Goal: Task Accomplishment & Management: Manage account settings

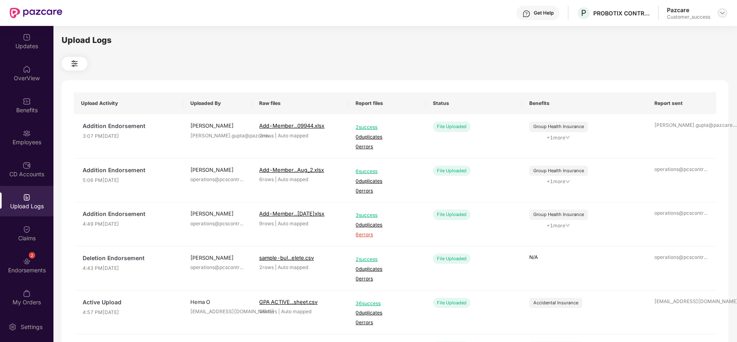
click at [720, 15] on img at bounding box center [723, 13] width 6 height 6
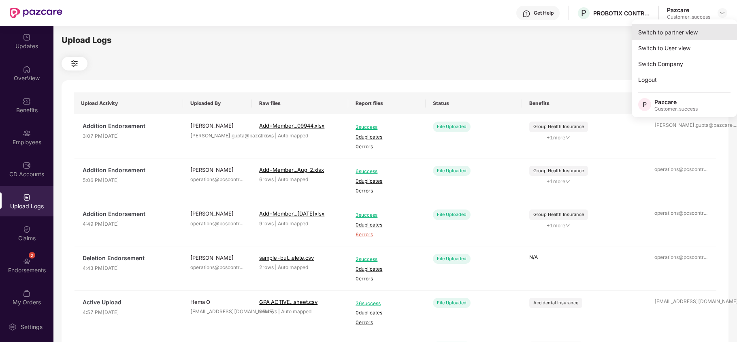
click at [688, 34] on div "Switch to partner view" at bounding box center [684, 32] width 105 height 16
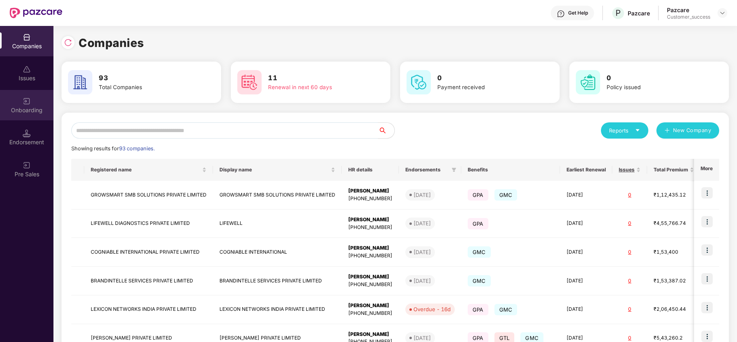
click at [20, 113] on div "Onboarding" at bounding box center [26, 110] width 53 height 8
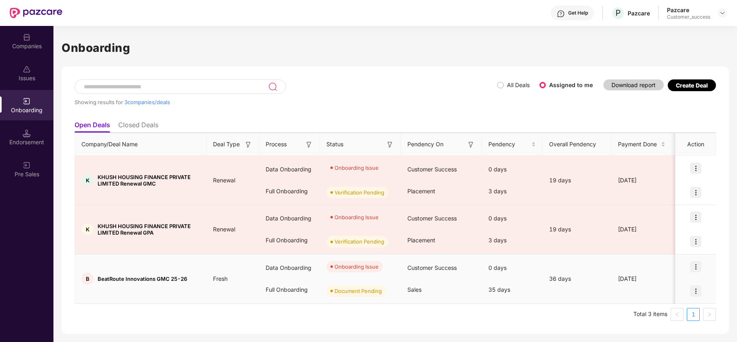
click at [699, 268] on img at bounding box center [695, 266] width 11 height 11
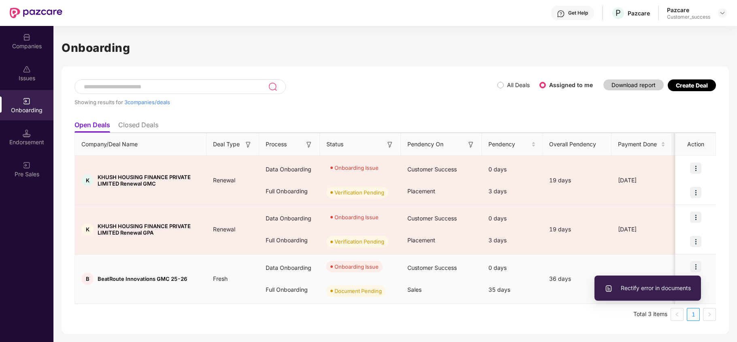
click at [662, 286] on span "Rectify error in documents" at bounding box center [648, 288] width 86 height 9
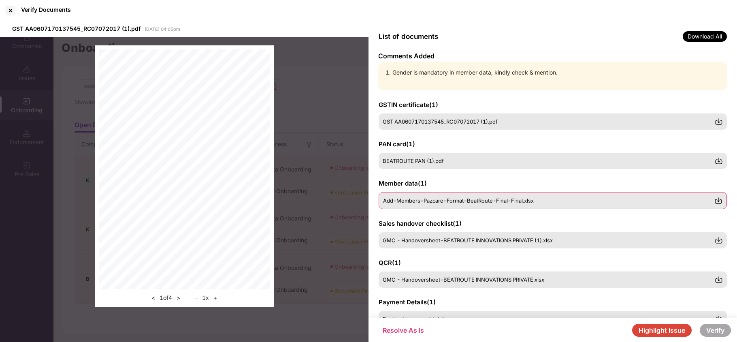
click at [522, 197] on div "Add-Members-Pazcare-Format-BeatRoute-Final-Final.xlsx" at bounding box center [553, 200] width 348 height 17
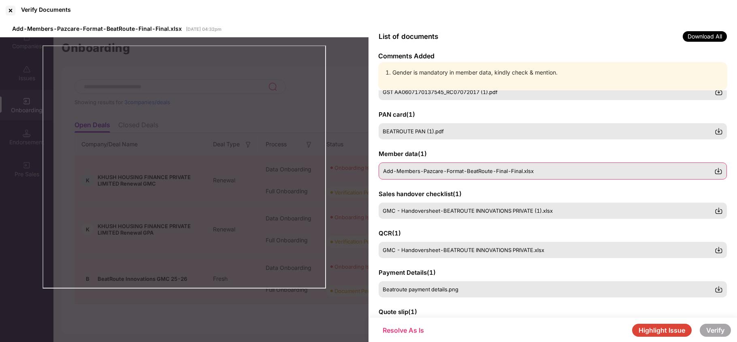
scroll to position [30, 0]
click at [717, 173] on img at bounding box center [719, 171] width 8 height 8
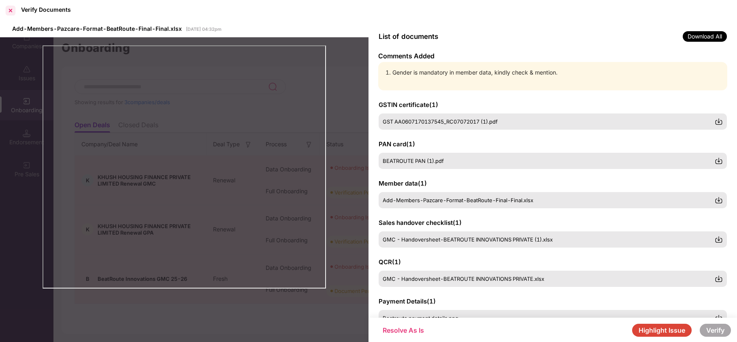
click at [6, 8] on div at bounding box center [10, 10] width 13 height 13
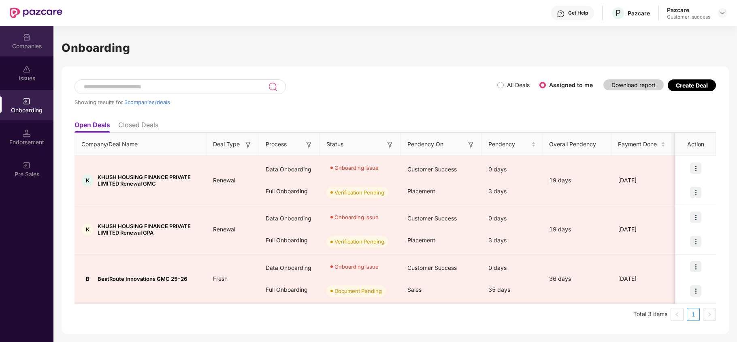
click at [24, 42] on div "Companies" at bounding box center [26, 46] width 53 height 8
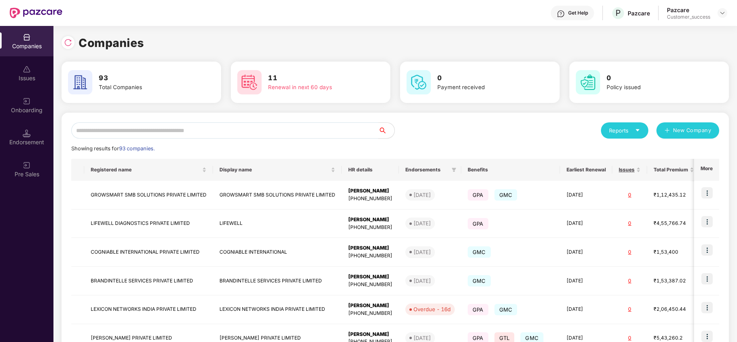
click at [189, 134] on input "text" at bounding box center [224, 130] width 307 height 16
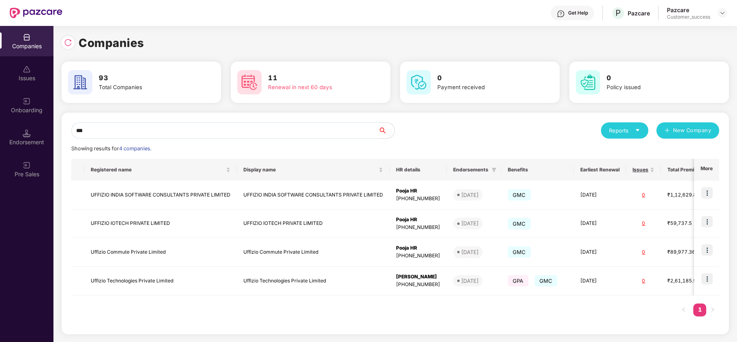
type input "***"
copy div "9033353626"
drag, startPoint x: 441, startPoint y: 287, endPoint x: 407, endPoint y: 289, distance: 34.5
click at [407, 289] on td "Pooja Mukesh Bhavsar +919033353626" at bounding box center [418, 281] width 57 height 29
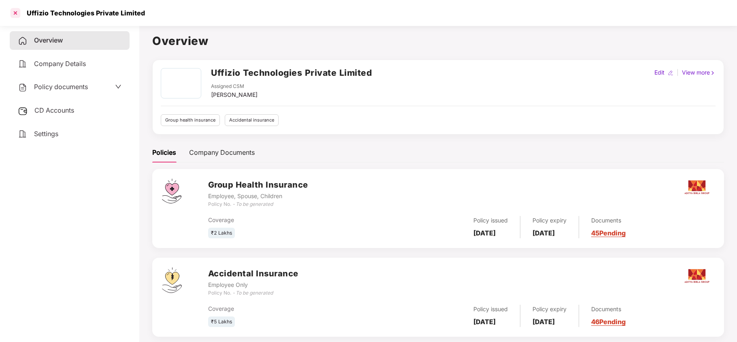
click at [13, 13] on div at bounding box center [15, 12] width 13 height 13
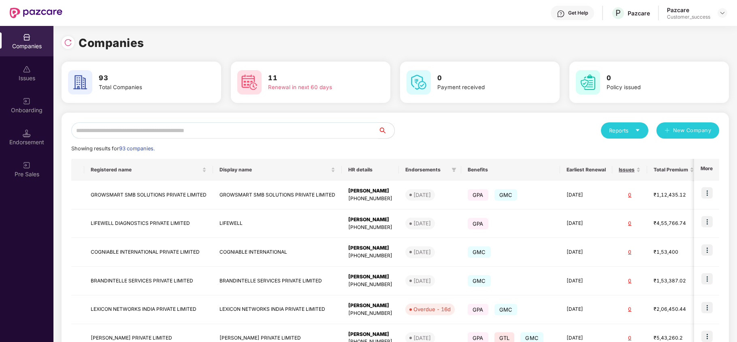
click at [253, 130] on input "text" at bounding box center [224, 130] width 307 height 16
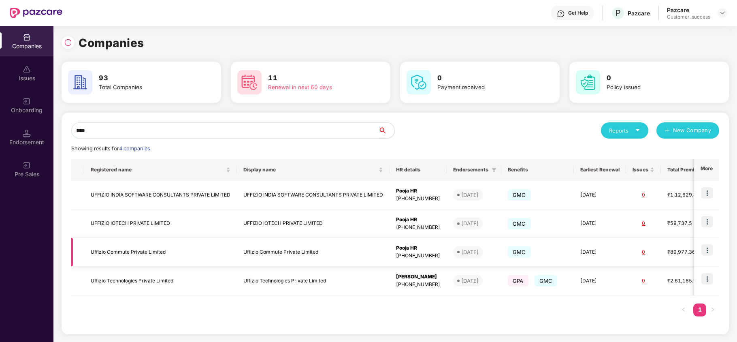
type input "****"
copy div "7283855107"
drag, startPoint x: 440, startPoint y: 257, endPoint x: 406, endPoint y: 258, distance: 34.5
click at [406, 258] on div "[PHONE_NUMBER]" at bounding box center [418, 256] width 44 height 8
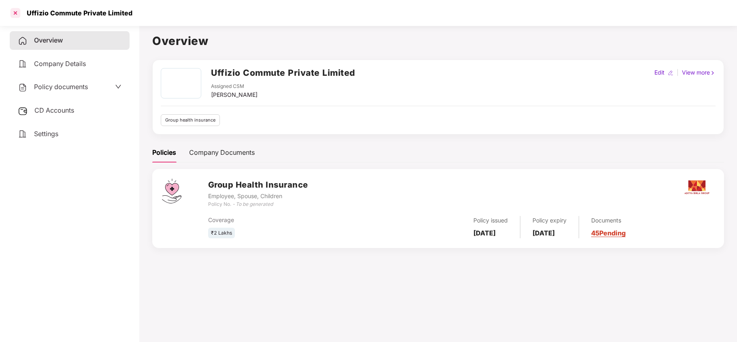
click at [18, 17] on div at bounding box center [15, 12] width 13 height 13
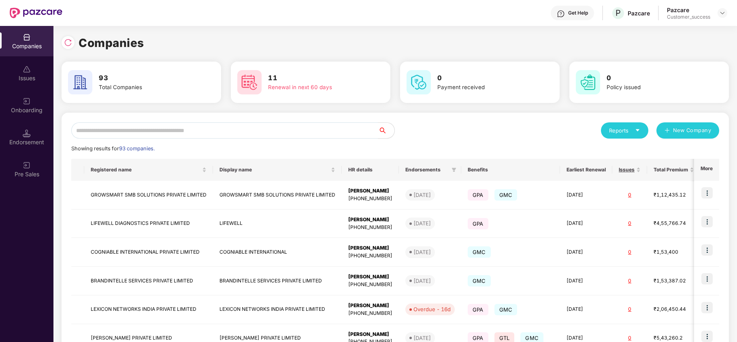
drag, startPoint x: 215, startPoint y: 113, endPoint x: 215, endPoint y: 122, distance: 8.9
click at [215, 120] on div "Reports New Company Showing results for 93 companies. Registered name Display n…" at bounding box center [396, 309] width 668 height 393
click at [214, 129] on input "text" at bounding box center [224, 130] width 307 height 16
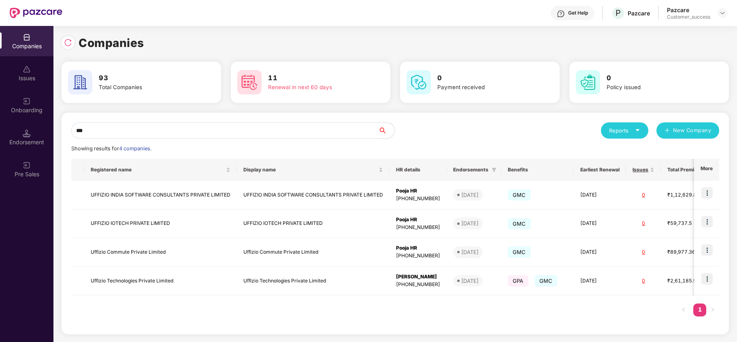
type input "****"
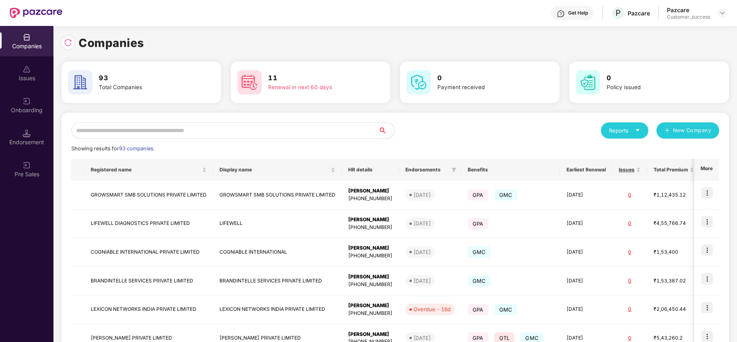
click at [203, 140] on div "Reports New Company Showing results for 93 companies. Registered name Display n…" at bounding box center [395, 309] width 648 height 374
click at [207, 133] on input "text" at bounding box center [224, 130] width 307 height 16
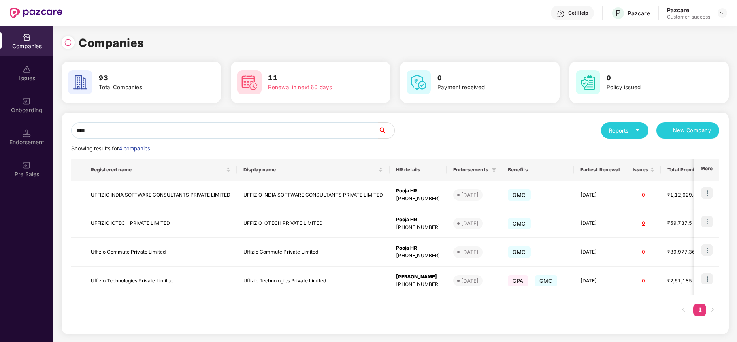
type input "****"
click at [355, 130] on input "****" at bounding box center [224, 130] width 307 height 16
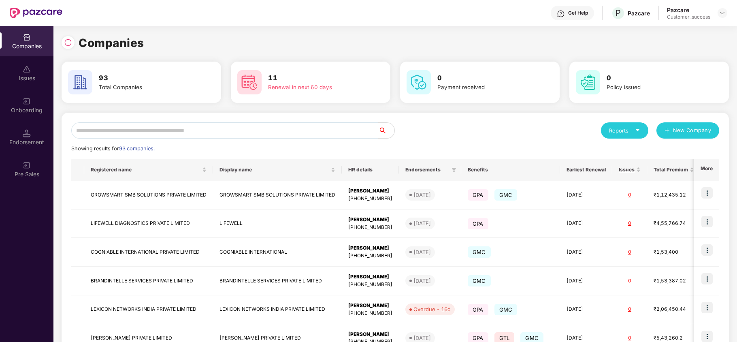
click at [176, 127] on input "text" at bounding box center [224, 130] width 307 height 16
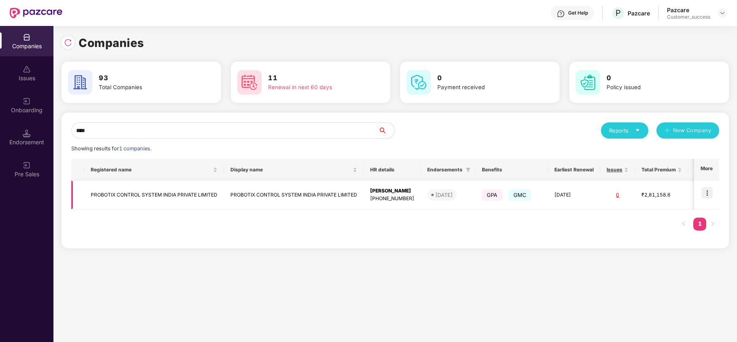
type input "****"
click at [170, 198] on td "PROBOTIX CONTROL SYSTEM INDIA PRIVATE LIMITED" at bounding box center [154, 195] width 140 height 29
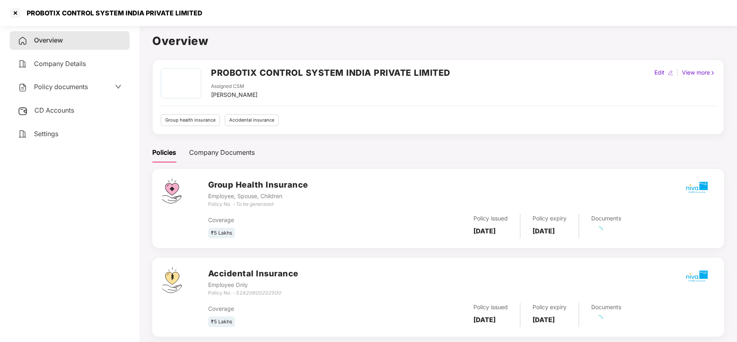
click at [79, 91] on div "Policy documents" at bounding box center [53, 87] width 70 height 11
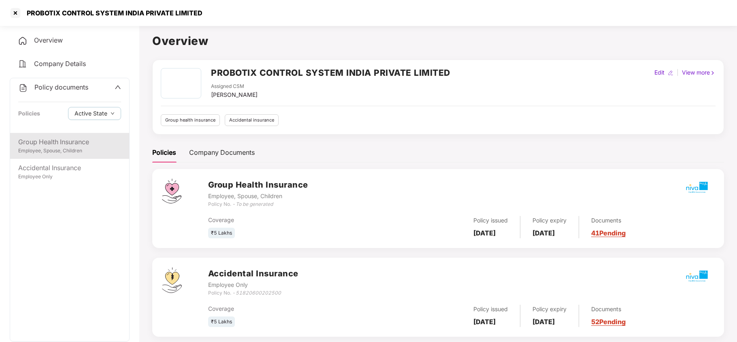
click at [76, 146] on div "Group Health Insurance" at bounding box center [69, 142] width 103 height 10
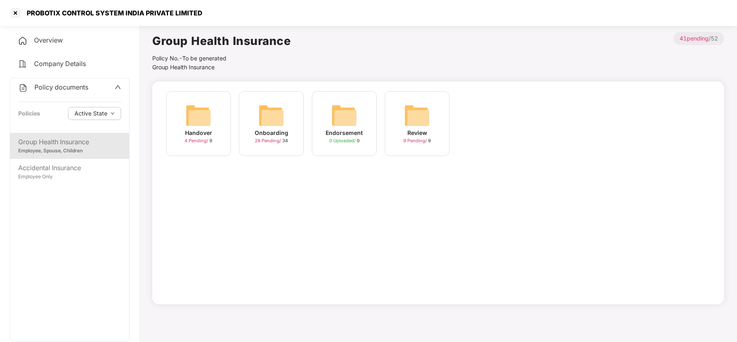
click at [273, 107] on img at bounding box center [271, 116] width 26 height 26
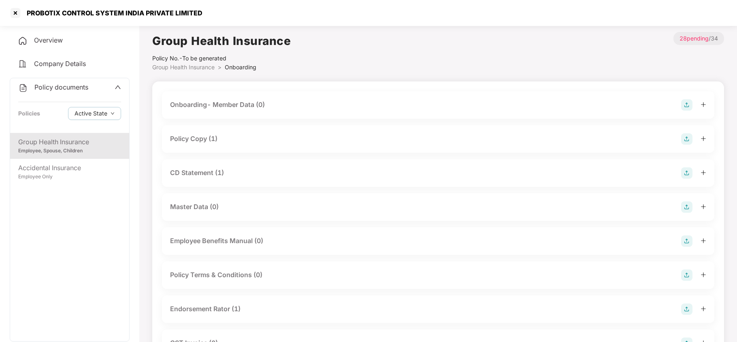
click at [231, 138] on div "Policy Copy (1)" at bounding box center [438, 138] width 536 height 11
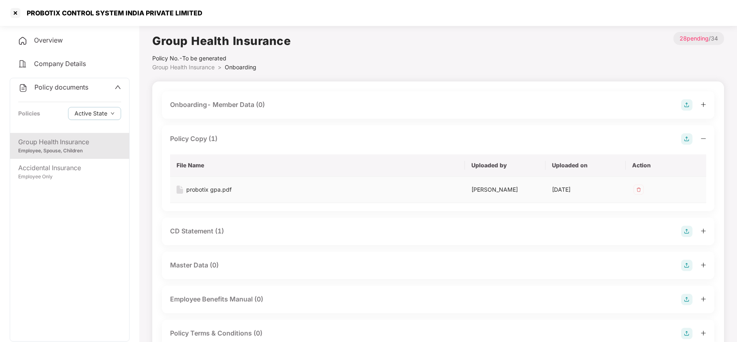
click at [640, 190] on img at bounding box center [638, 189] width 13 height 13
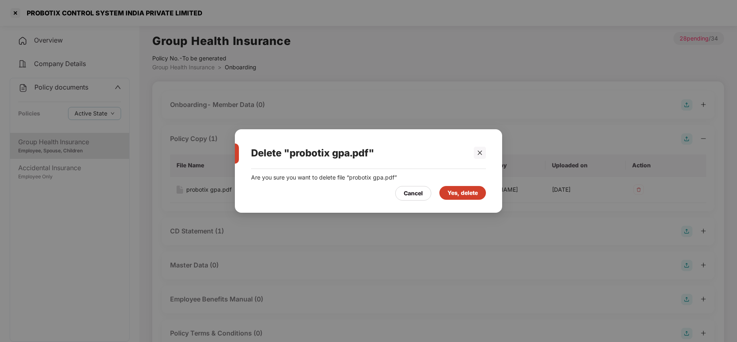
click at [463, 193] on div "Yes, delete" at bounding box center [463, 192] width 30 height 9
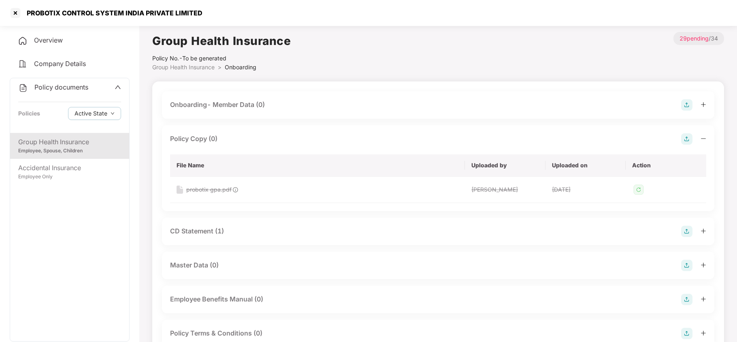
click at [684, 137] on img at bounding box center [686, 138] width 11 height 11
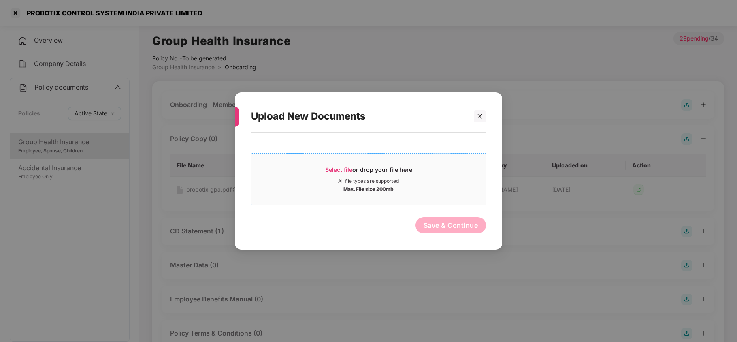
click at [330, 171] on span "Select file" at bounding box center [338, 169] width 27 height 7
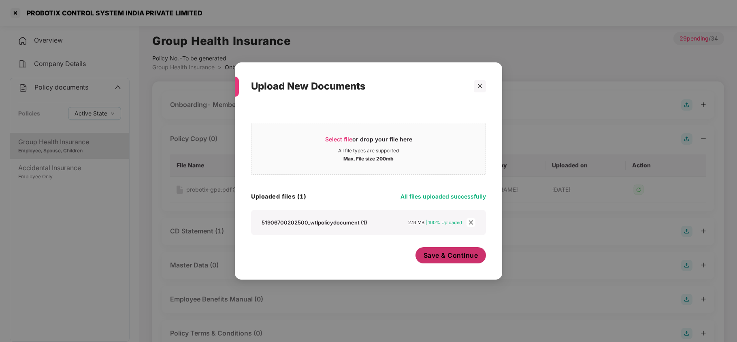
click at [432, 259] on span "Save & Continue" at bounding box center [451, 255] width 55 height 9
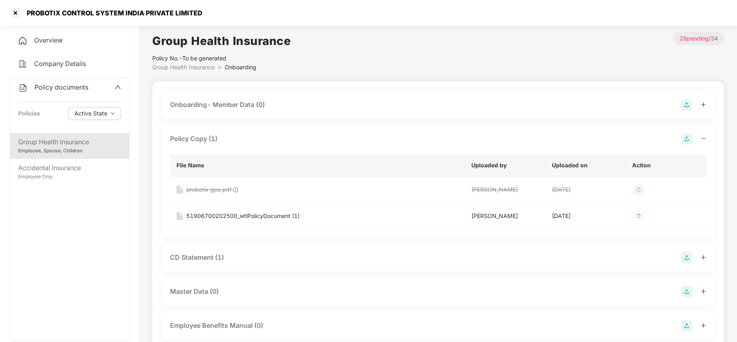
click at [15, 6] on div "PROBOTIX CONTROL SYSTEM INDIA PRIVATE LIMITED" at bounding box center [368, 13] width 737 height 26
click at [15, 15] on div at bounding box center [15, 12] width 13 height 13
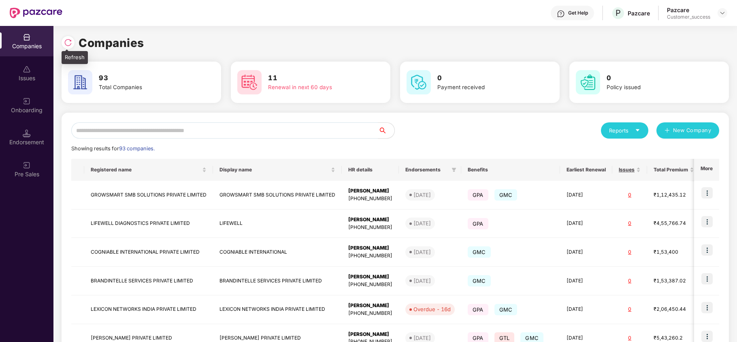
click at [72, 41] on img at bounding box center [68, 42] width 8 height 8
click at [67, 38] on div at bounding box center [68, 42] width 13 height 13
click at [166, 132] on input "text" at bounding box center [224, 130] width 307 height 16
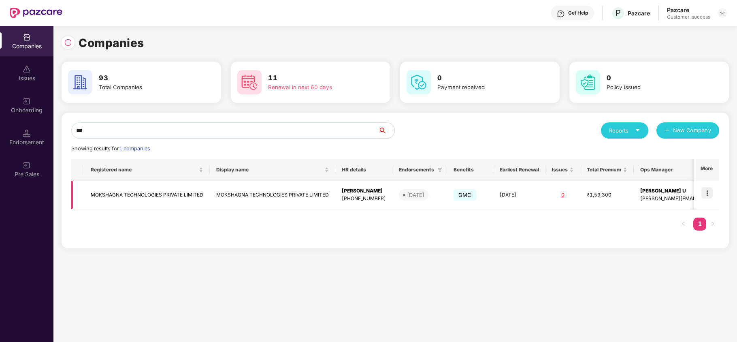
type input "***"
click at [708, 194] on img at bounding box center [707, 192] width 11 height 11
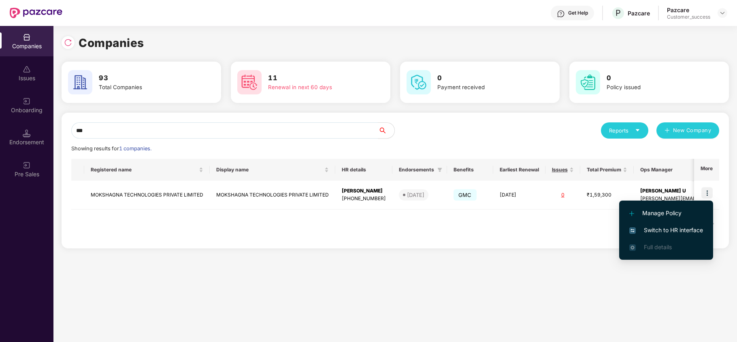
click at [686, 229] on span "Switch to HR interface" at bounding box center [667, 230] width 74 height 9
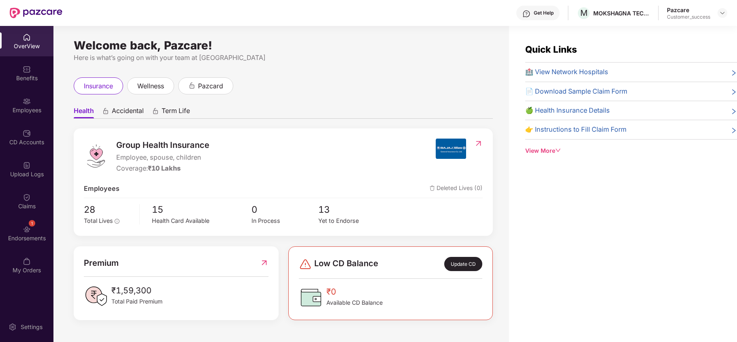
click at [25, 255] on div "My Orders" at bounding box center [26, 265] width 53 height 30
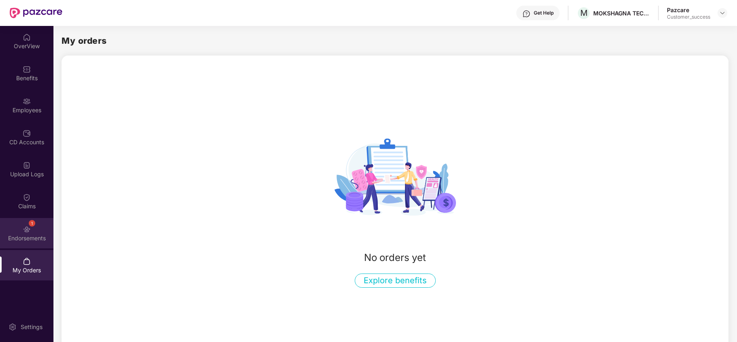
click at [30, 242] on div "Endorsements" at bounding box center [26, 238] width 53 height 8
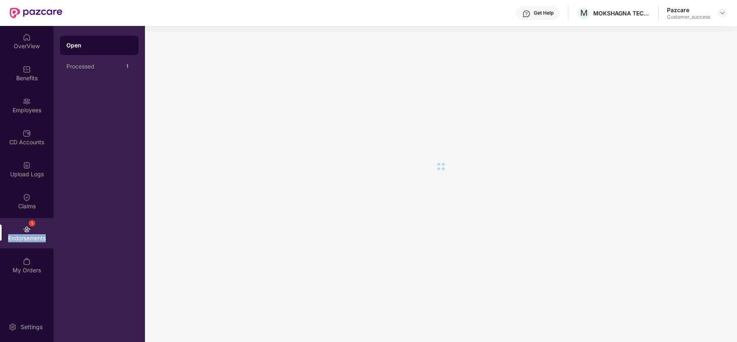
click at [30, 242] on div "Endorsements" at bounding box center [26, 238] width 53 height 8
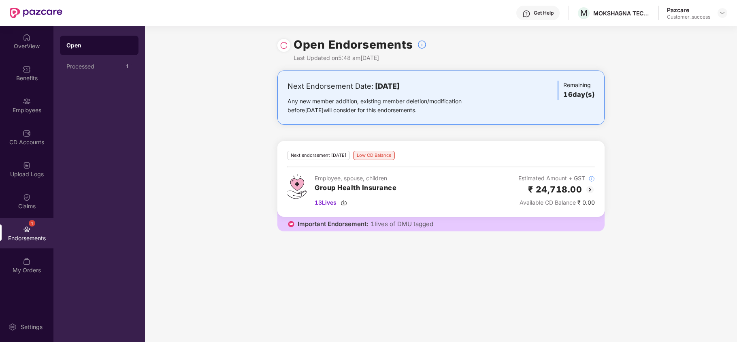
click at [589, 190] on img at bounding box center [590, 190] width 10 height 10
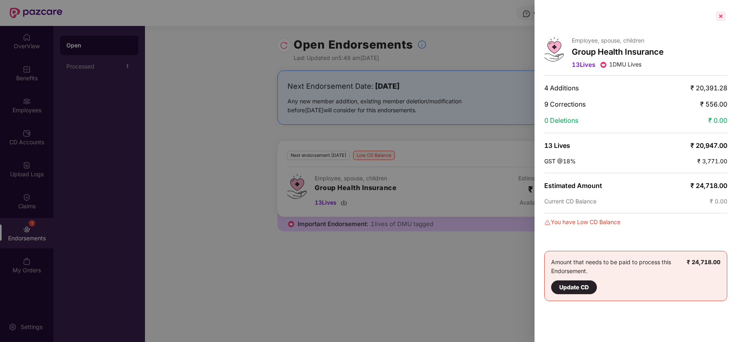
click at [723, 20] on div at bounding box center [721, 16] width 13 height 13
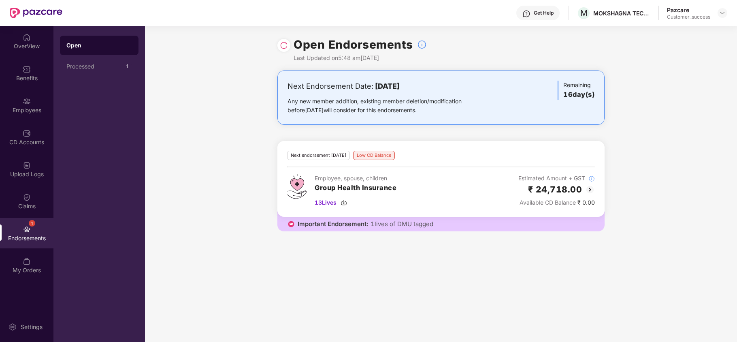
click at [590, 194] on img at bounding box center [590, 190] width 10 height 10
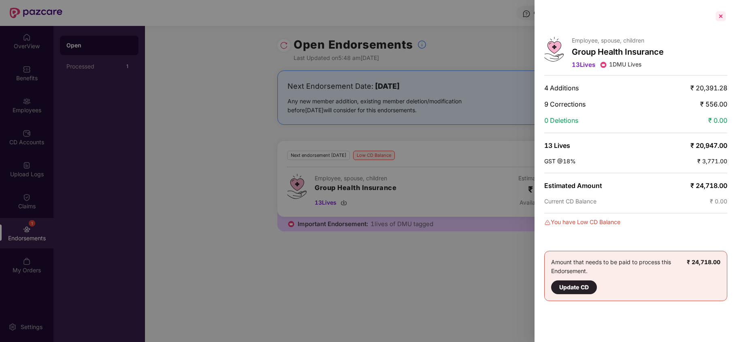
click at [720, 16] on div at bounding box center [721, 16] width 13 height 13
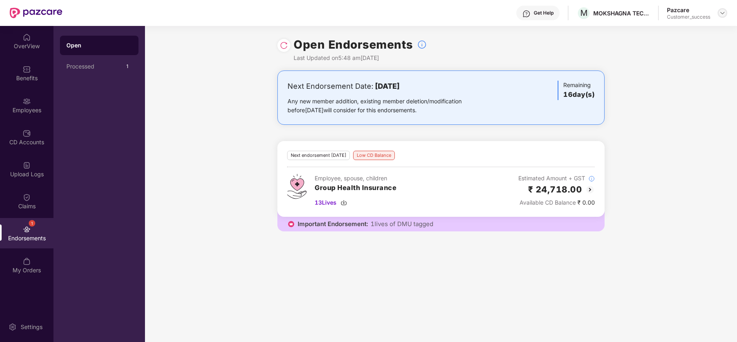
click at [725, 15] on img at bounding box center [723, 13] width 6 height 6
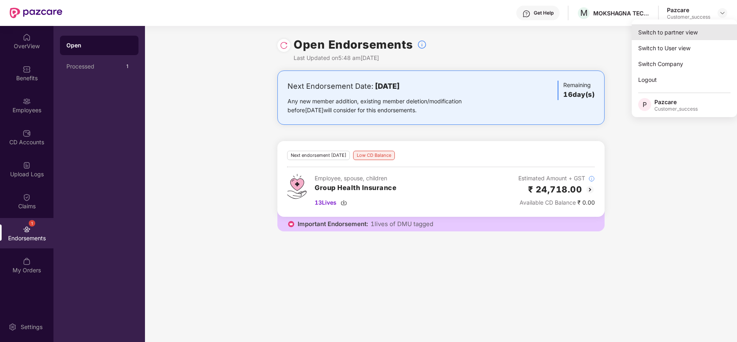
click at [696, 28] on div "Switch to partner view" at bounding box center [684, 32] width 105 height 16
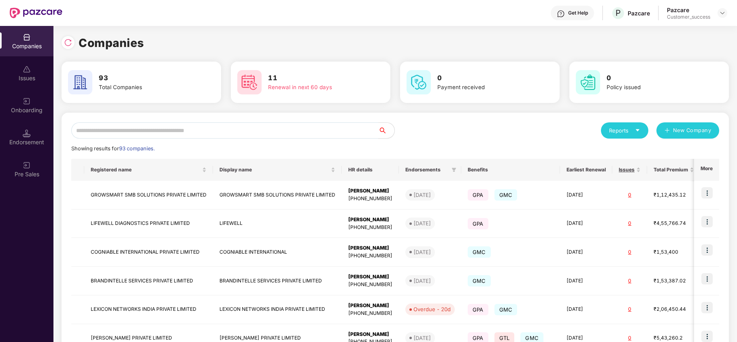
click at [294, 130] on input "text" at bounding box center [224, 130] width 307 height 16
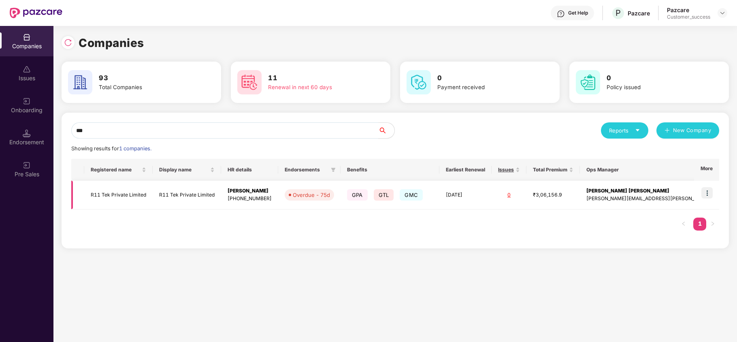
type input "***"
click at [705, 193] on img at bounding box center [707, 192] width 11 height 11
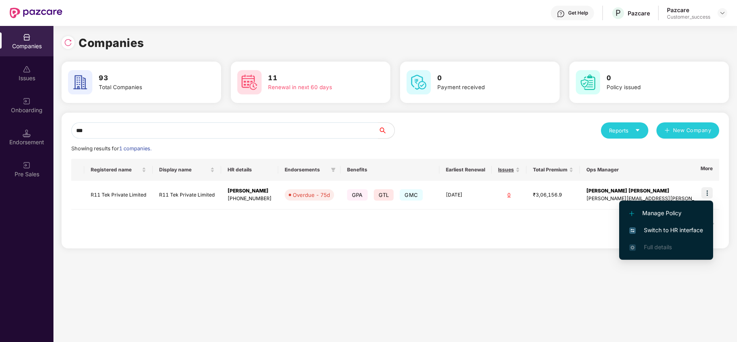
click at [660, 234] on span "Switch to HR interface" at bounding box center [667, 230] width 74 height 9
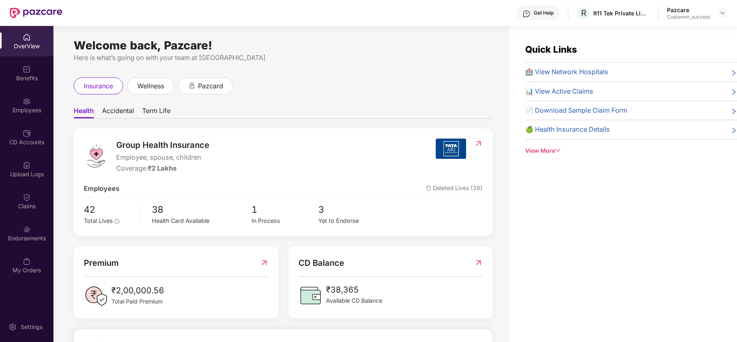
click at [30, 100] on img at bounding box center [27, 101] width 8 height 8
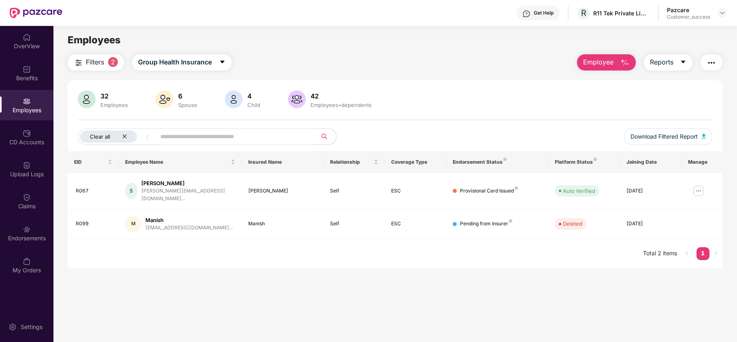
click at [128, 135] on div "Clear all" at bounding box center [108, 136] width 57 height 12
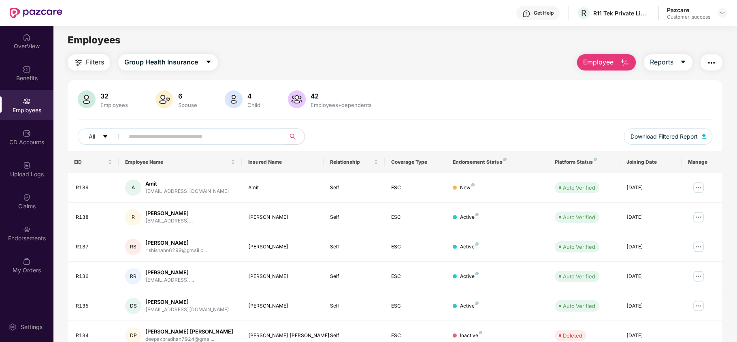
click at [164, 140] on input "text" at bounding box center [201, 136] width 145 height 12
paste input "****"
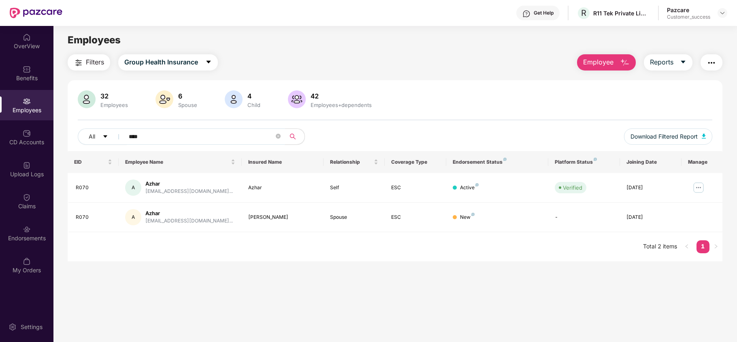
type input "****"
click at [200, 133] on input "****" at bounding box center [201, 136] width 145 height 12
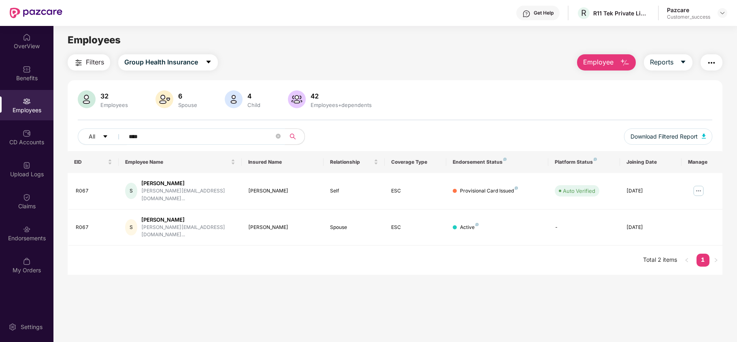
type input "****"
click at [44, 235] on div "Endorsements" at bounding box center [26, 238] width 53 height 8
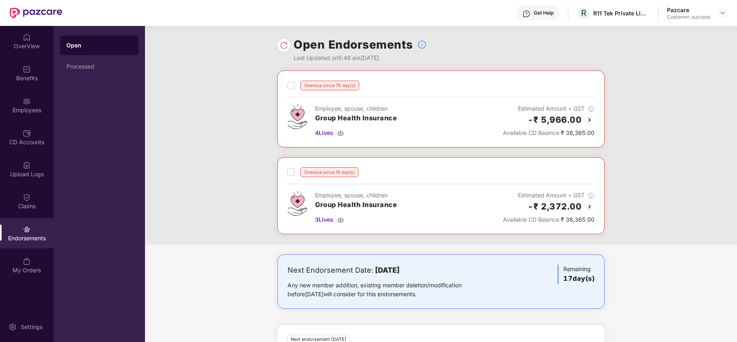
click at [586, 122] on img at bounding box center [590, 120] width 10 height 10
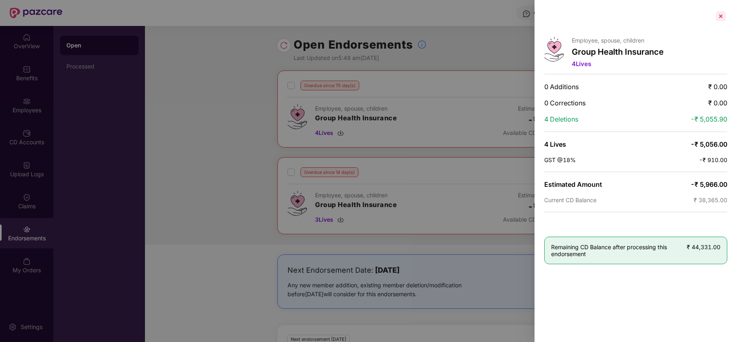
click at [722, 13] on div at bounding box center [721, 16] width 13 height 13
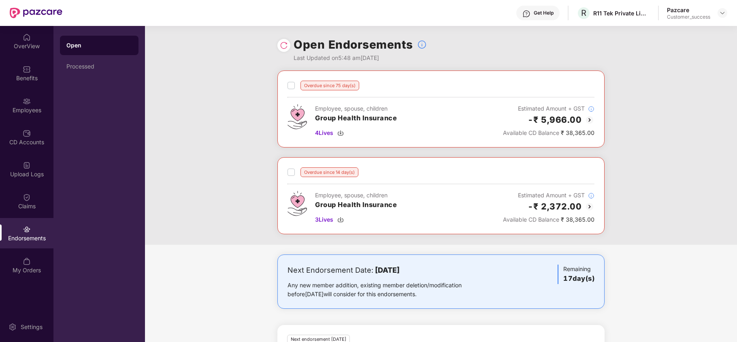
click at [589, 211] on img at bounding box center [590, 207] width 10 height 10
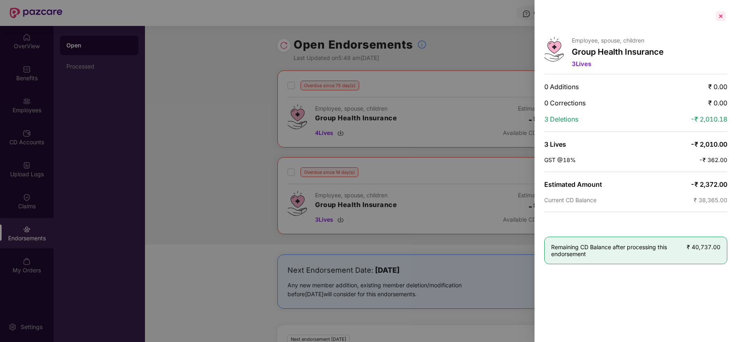
click at [722, 14] on div at bounding box center [721, 16] width 13 height 13
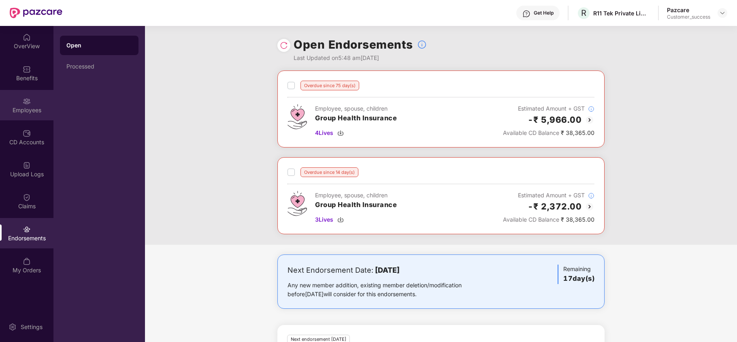
click at [32, 96] on div "Employees" at bounding box center [26, 105] width 53 height 30
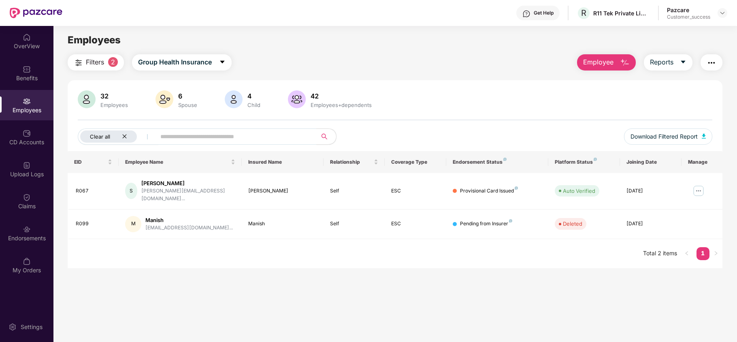
click at [125, 136] on icon "close" at bounding box center [124, 137] width 4 height 4
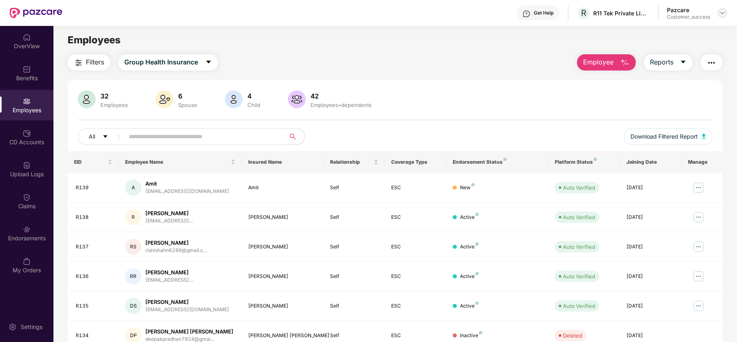
click at [721, 13] on img at bounding box center [723, 13] width 6 height 6
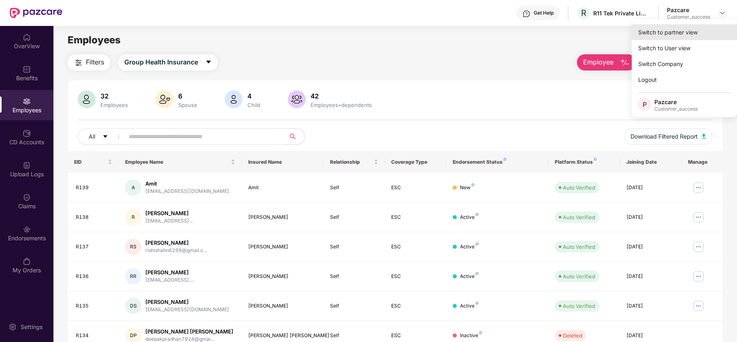
click at [673, 24] on div "Switch to partner view" at bounding box center [684, 32] width 105 height 16
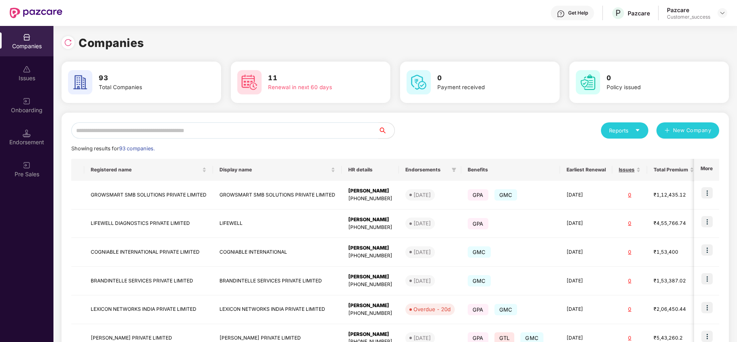
click at [169, 130] on input "text" at bounding box center [224, 130] width 307 height 16
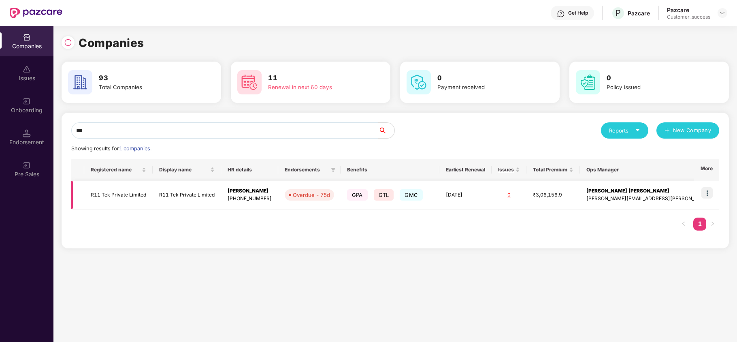
scroll to position [0, 0]
click at [114, 135] on input "***" at bounding box center [224, 130] width 307 height 16
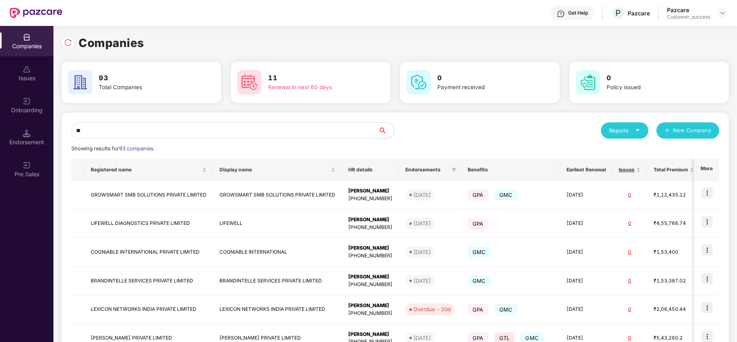
type input "*"
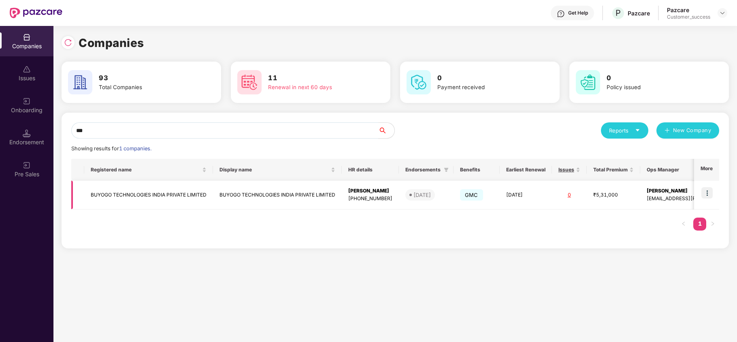
type input "***"
click at [706, 193] on img at bounding box center [707, 192] width 11 height 11
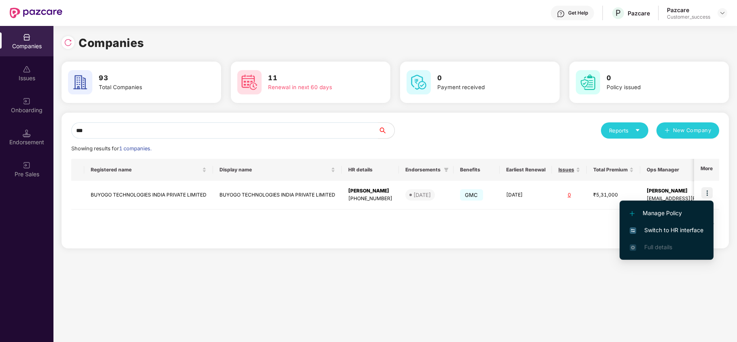
click at [686, 233] on span "Switch to HR interface" at bounding box center [667, 230] width 74 height 9
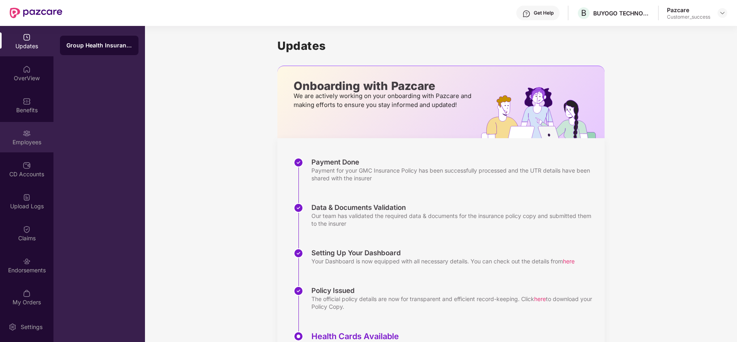
click at [30, 128] on div "Employees" at bounding box center [26, 137] width 53 height 30
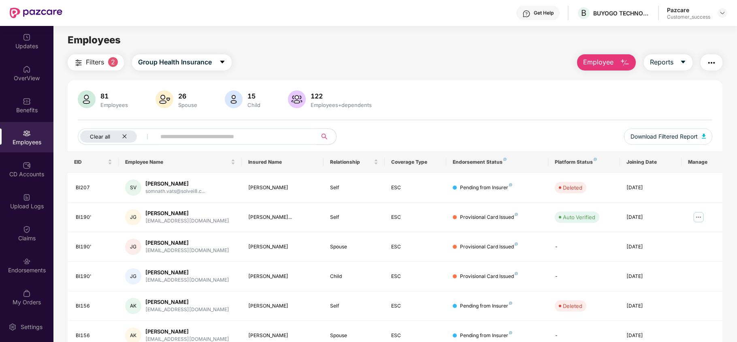
click at [125, 135] on icon "close" at bounding box center [124, 136] width 5 height 5
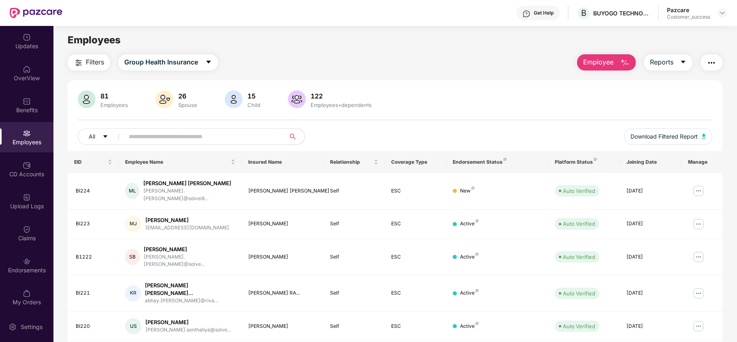
click at [164, 132] on input "text" at bounding box center [201, 136] width 145 height 12
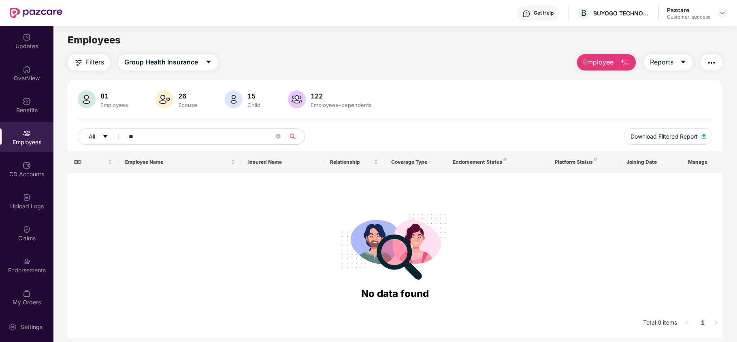
type input "*"
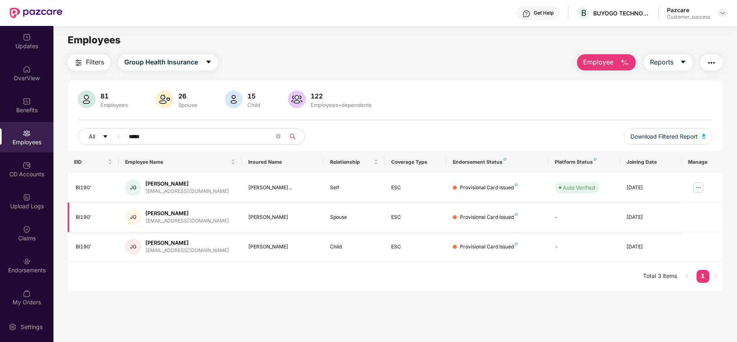
type input "*****"
click at [724, 10] on img at bounding box center [723, 13] width 6 height 6
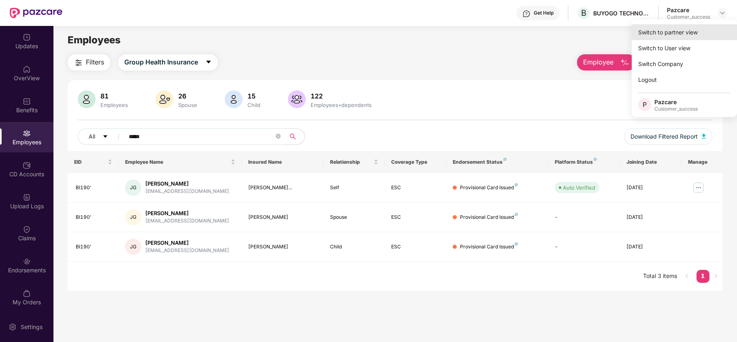
click at [703, 32] on div "Switch to partner view" at bounding box center [684, 32] width 105 height 16
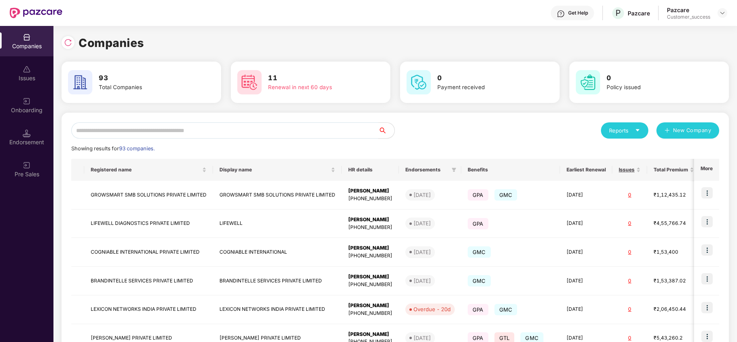
click at [230, 130] on input "text" at bounding box center [224, 130] width 307 height 16
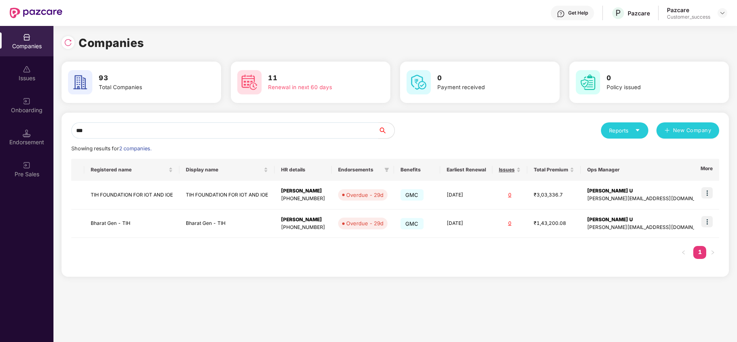
click at [163, 131] on input "***" at bounding box center [224, 130] width 307 height 16
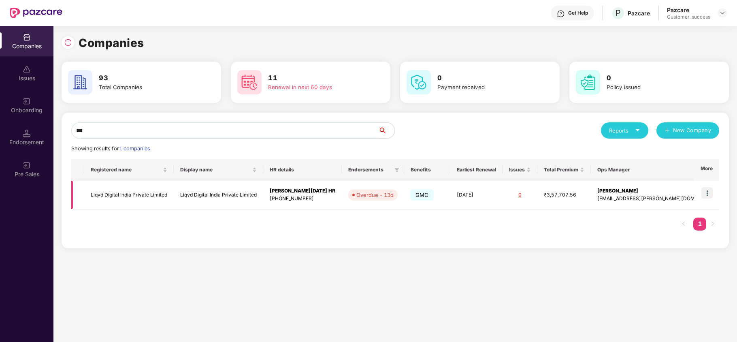
type input "***"
click at [709, 193] on img at bounding box center [707, 192] width 11 height 11
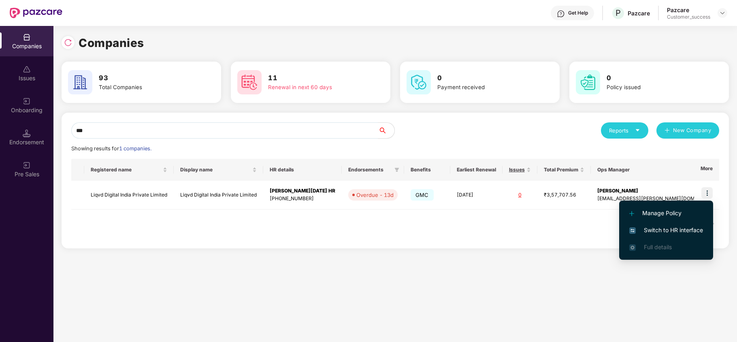
click at [691, 228] on span "Switch to HR interface" at bounding box center [667, 230] width 74 height 9
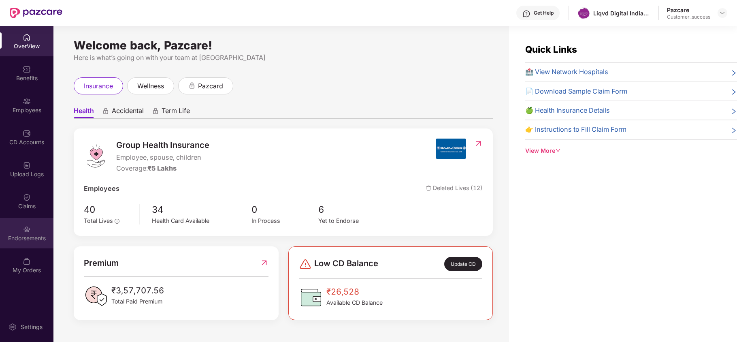
click at [19, 245] on div "Endorsements" at bounding box center [26, 233] width 53 height 30
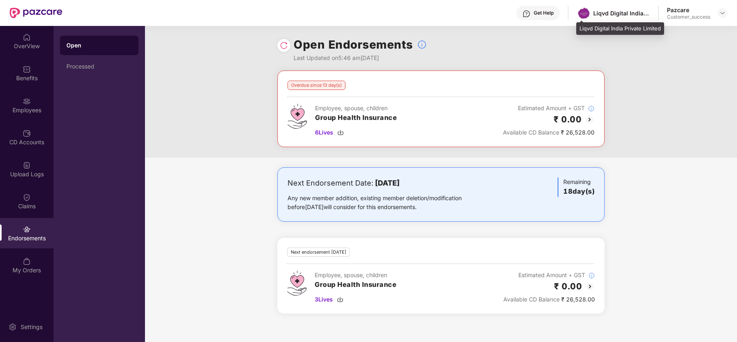
click at [600, 30] on div "Liqvd Digital India Private Limited" at bounding box center [621, 28] width 88 height 13
copy div "Liqvd Digital India Private Limited"
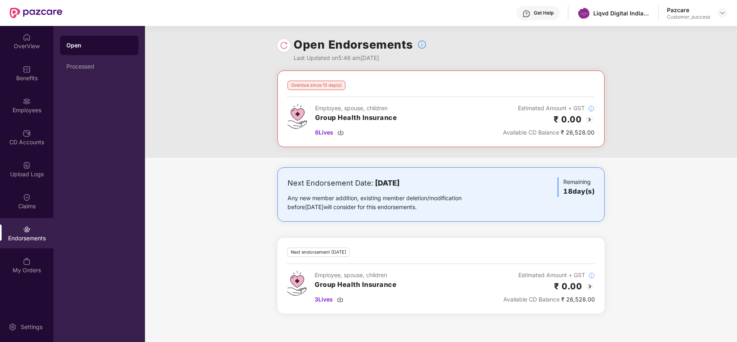
click at [587, 117] on img at bounding box center [590, 120] width 10 height 10
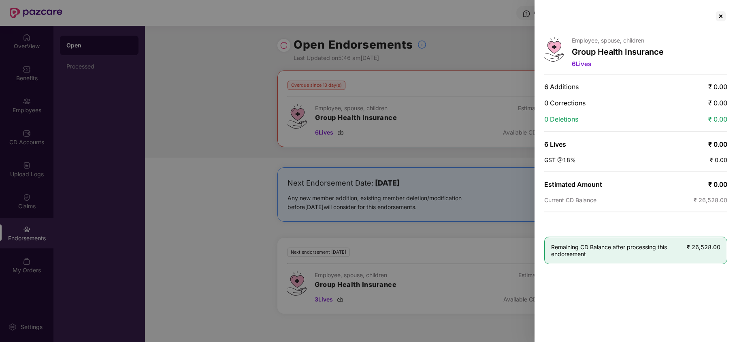
click at [178, 196] on div at bounding box center [368, 171] width 737 height 342
click at [725, 19] on div at bounding box center [721, 16] width 13 height 13
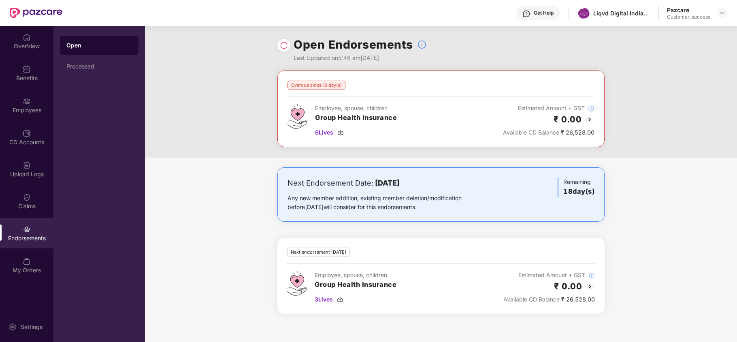
click at [725, 19] on div "Pazcare Customer_success" at bounding box center [697, 13] width 60 height 14
click at [587, 122] on img at bounding box center [590, 120] width 10 height 10
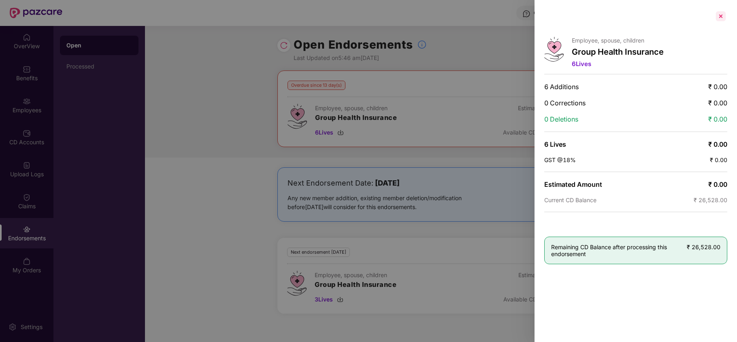
click at [721, 15] on div at bounding box center [721, 16] width 13 height 13
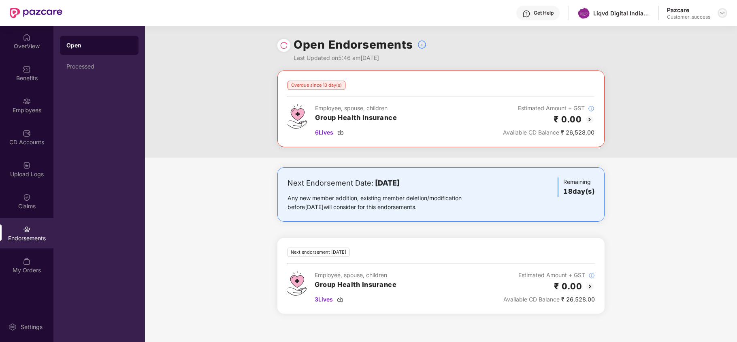
click at [722, 10] on img at bounding box center [723, 13] width 6 height 6
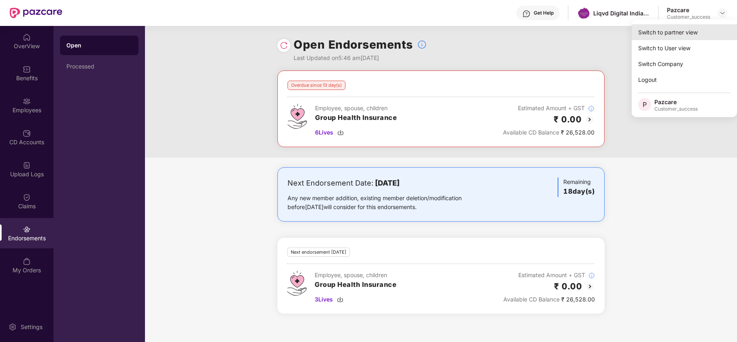
click at [669, 30] on div "Switch to partner view" at bounding box center [684, 32] width 105 height 16
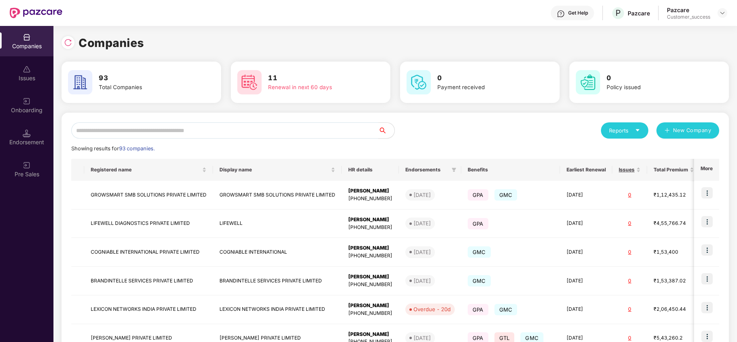
click at [137, 132] on input "text" at bounding box center [224, 130] width 307 height 16
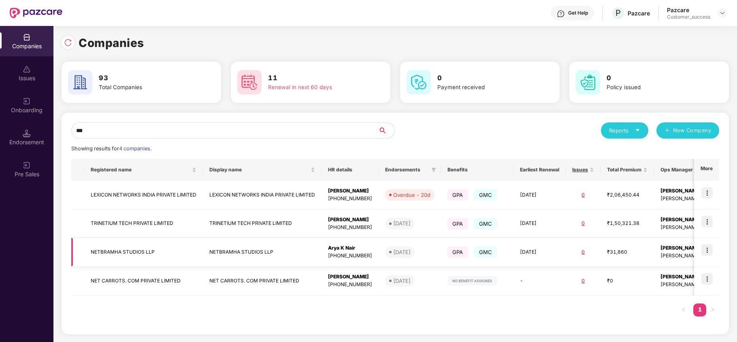
type input "***"
click at [705, 247] on img at bounding box center [707, 249] width 11 height 11
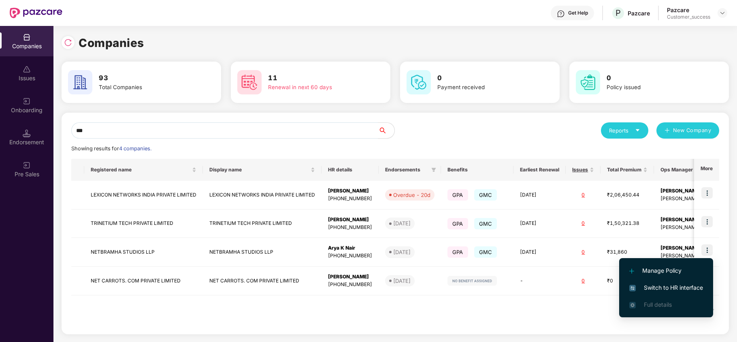
click at [645, 284] on span "Switch to HR interface" at bounding box center [667, 287] width 74 height 9
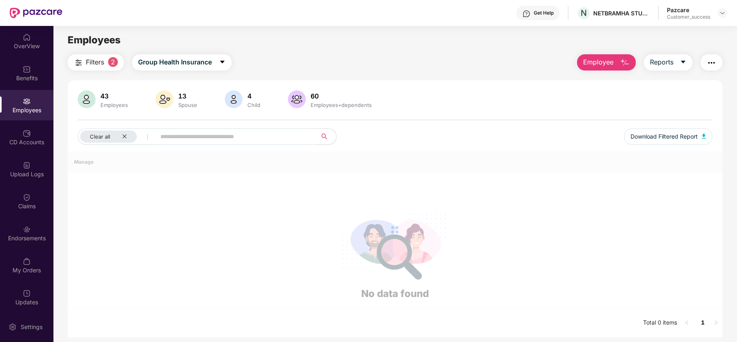
click at [26, 102] on img at bounding box center [27, 101] width 8 height 8
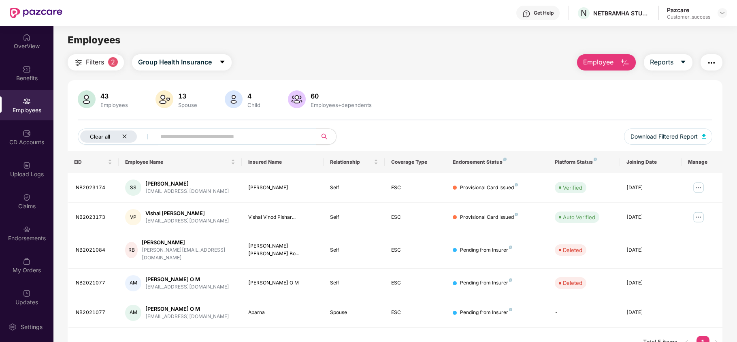
click at [125, 134] on icon "close" at bounding box center [124, 136] width 5 height 5
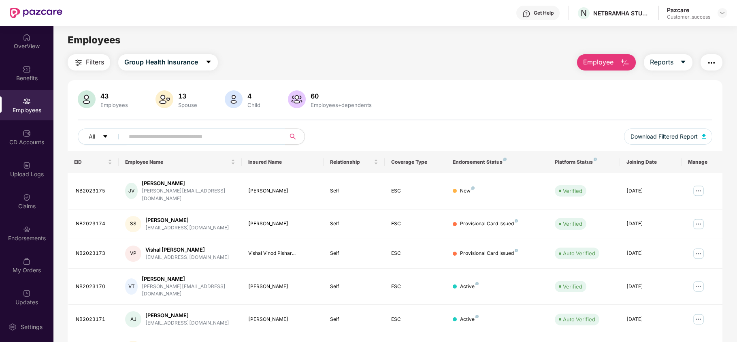
click at [185, 137] on input "text" at bounding box center [201, 136] width 145 height 12
paste input "*********"
type input "*********"
click at [164, 62] on span "Group Health Insurance" at bounding box center [161, 62] width 74 height 10
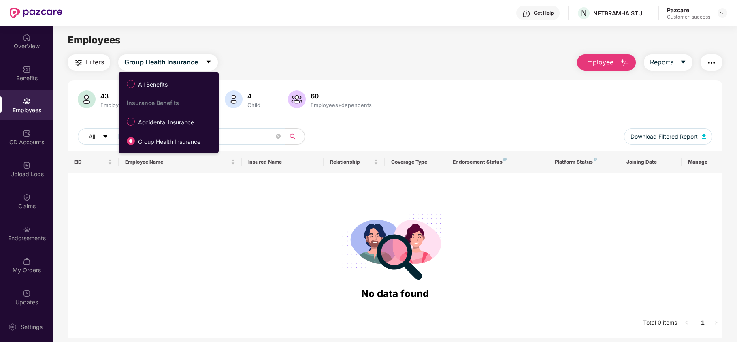
click at [172, 96] on div "Insurance Benefits" at bounding box center [167, 102] width 96 height 15
click at [172, 90] on label "All Benefits" at bounding box center [149, 84] width 52 height 14
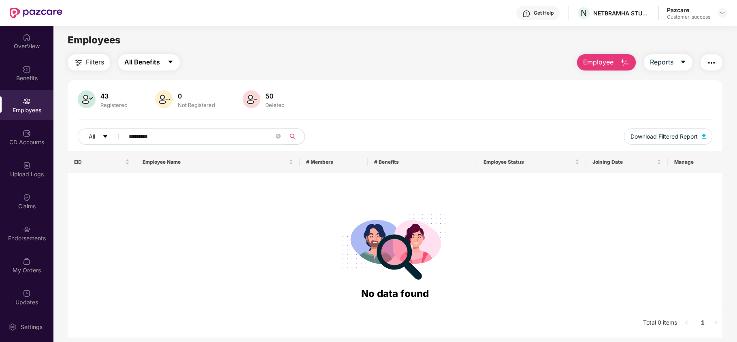
click at [156, 64] on span "All Benefits" at bounding box center [142, 62] width 36 height 10
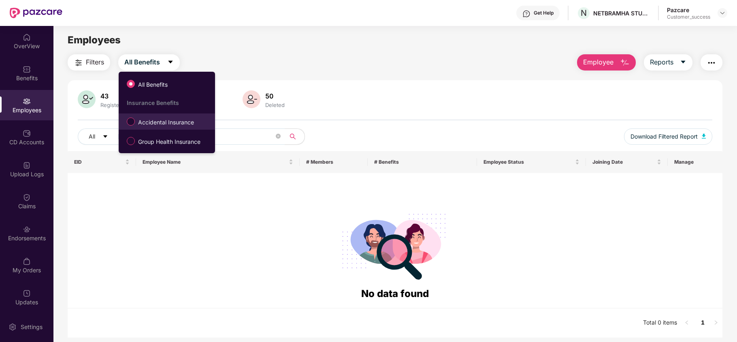
click at [157, 120] on span "Accidental Insurance" at bounding box center [166, 122] width 62 height 9
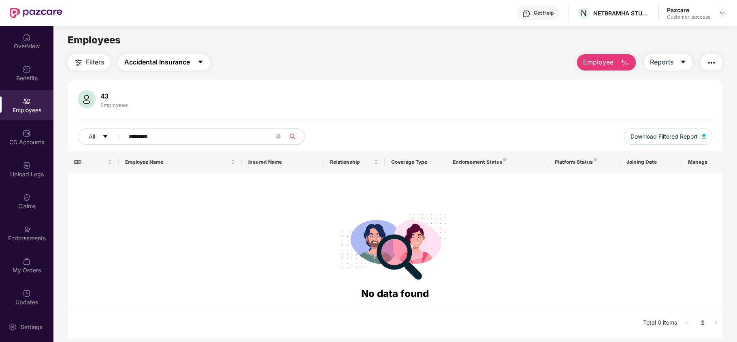
click at [170, 63] on span "Accidental Insurance" at bounding box center [157, 62] width 66 height 10
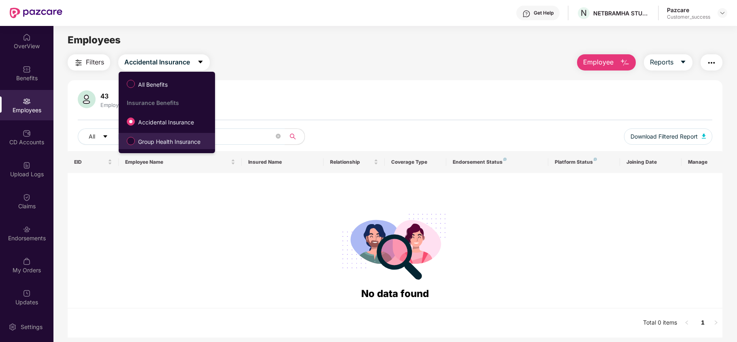
click at [156, 139] on span "Group Health Insurance" at bounding box center [169, 141] width 69 height 9
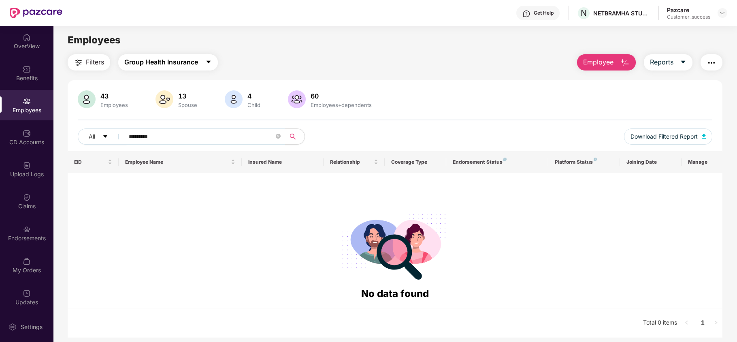
click at [151, 70] on button "Group Health Insurance" at bounding box center [168, 62] width 100 height 16
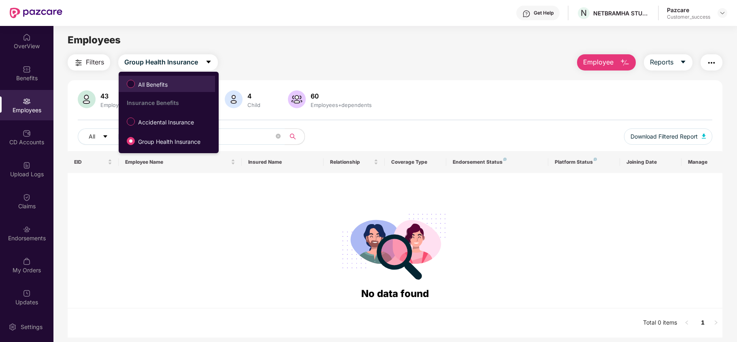
click at [142, 81] on span "All Benefits" at bounding box center [153, 84] width 36 height 9
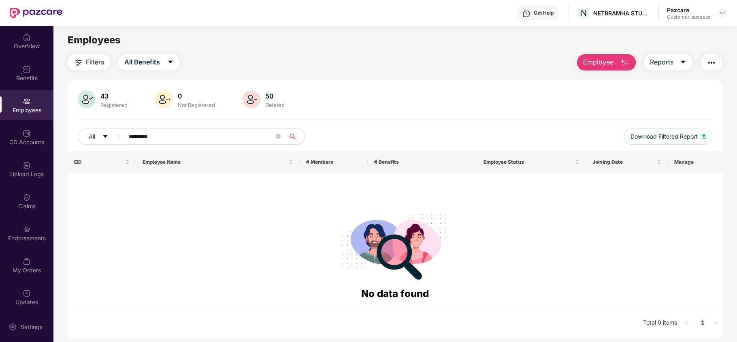
scroll to position [26, 0]
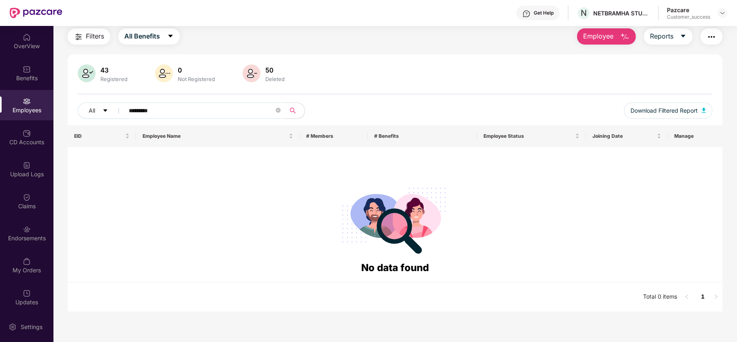
click at [184, 109] on input "*********" at bounding box center [201, 111] width 145 height 12
click at [722, 15] on img at bounding box center [723, 13] width 6 height 6
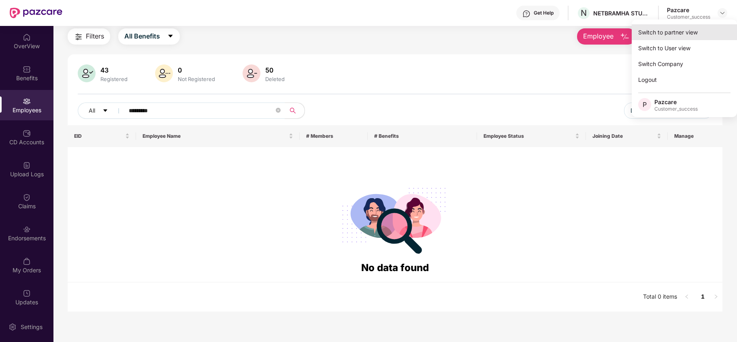
click at [697, 31] on div "Switch to partner view" at bounding box center [684, 32] width 105 height 16
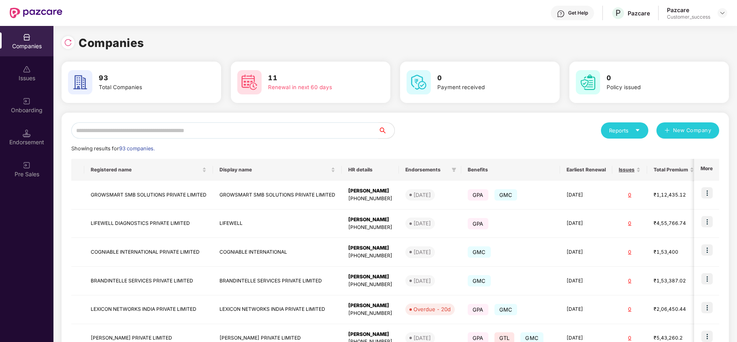
click at [199, 132] on input "text" at bounding box center [224, 130] width 307 height 16
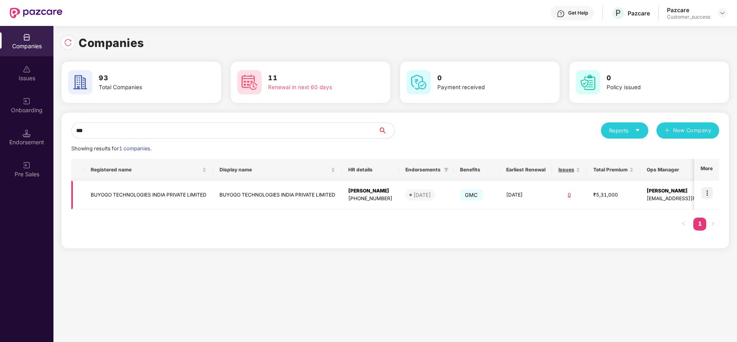
type input "***"
click at [707, 188] on img at bounding box center [707, 192] width 11 height 11
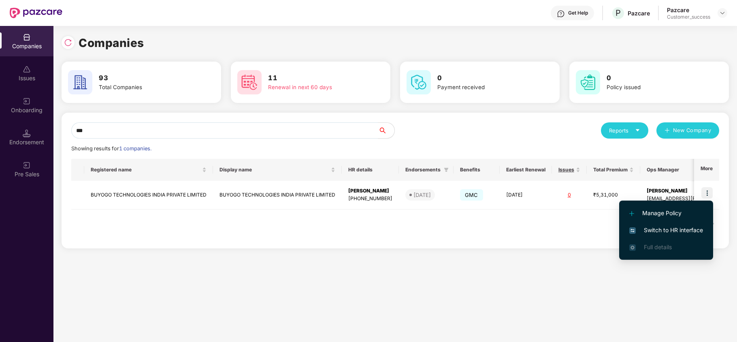
click at [689, 224] on li "Switch to HR interface" at bounding box center [667, 230] width 94 height 17
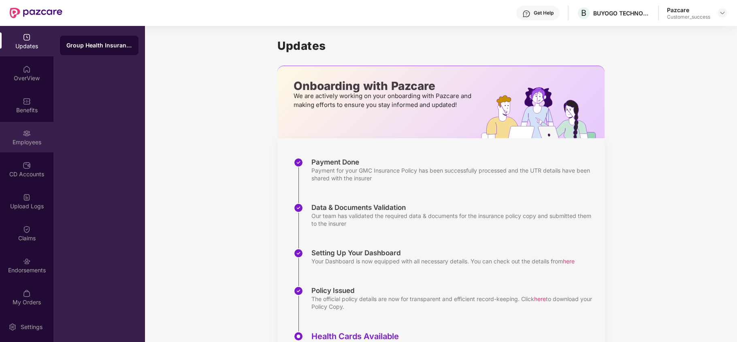
click at [30, 135] on div "Employees" at bounding box center [26, 137] width 53 height 30
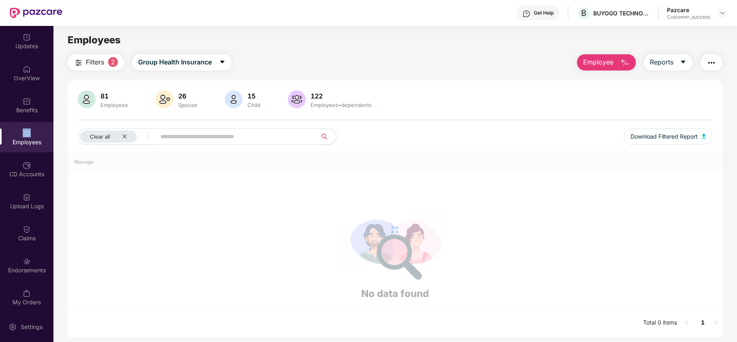
click at [30, 135] on div "Employees" at bounding box center [26, 137] width 53 height 30
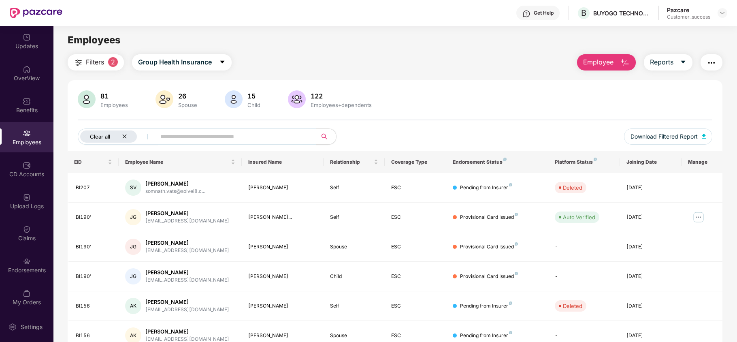
click at [127, 135] on icon "close" at bounding box center [124, 136] width 5 height 5
